Goal: Task Accomplishment & Management: Manage account settings

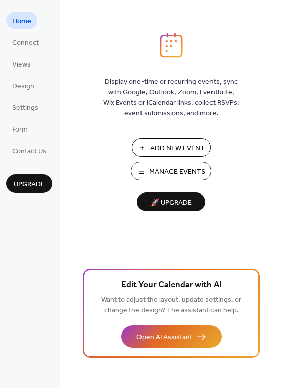
click at [172, 169] on span "Manage Events" at bounding box center [177, 172] width 56 height 11
click at [180, 170] on span "Manage Events" at bounding box center [177, 172] width 56 height 11
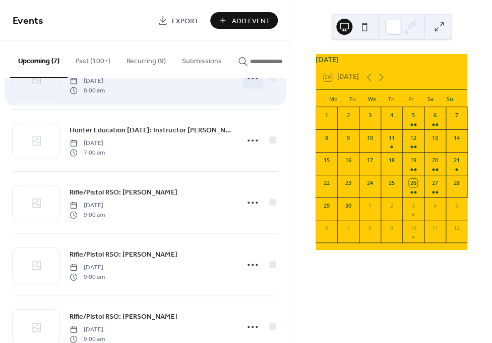
scroll to position [111, 0]
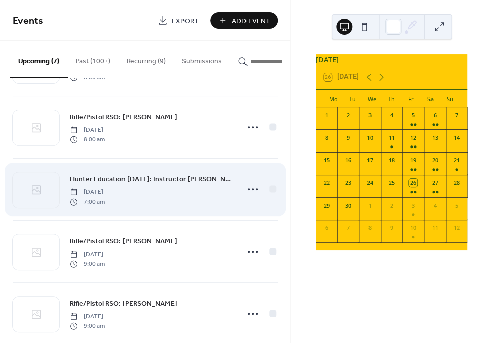
scroll to position [62, 0]
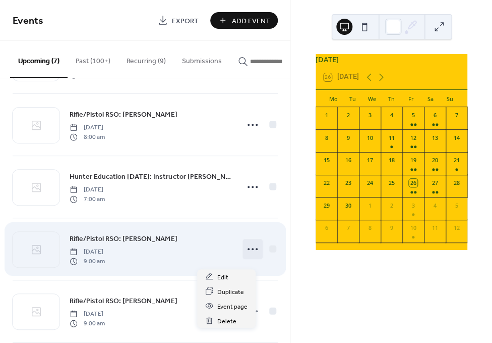
click at [245, 255] on icon at bounding box center [253, 249] width 16 height 16
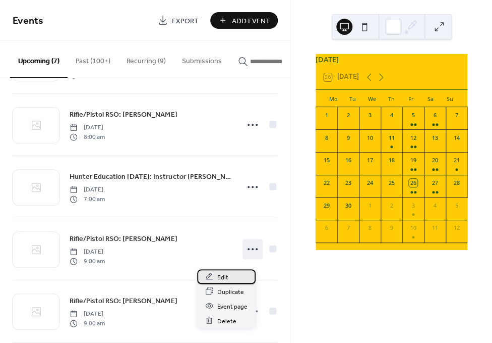
click at [229, 273] on div "Edit" at bounding box center [226, 276] width 59 height 15
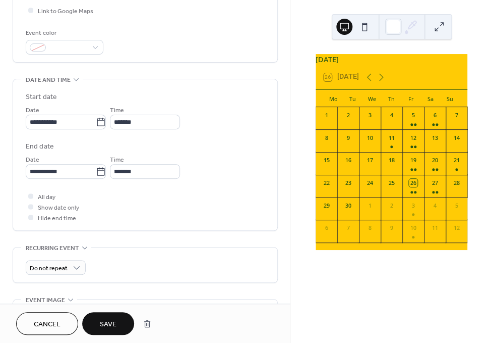
scroll to position [251, 0]
type input "**********"
click at [106, 320] on span "Save" at bounding box center [108, 324] width 17 height 11
